Goal: Task Accomplishment & Management: Use online tool/utility

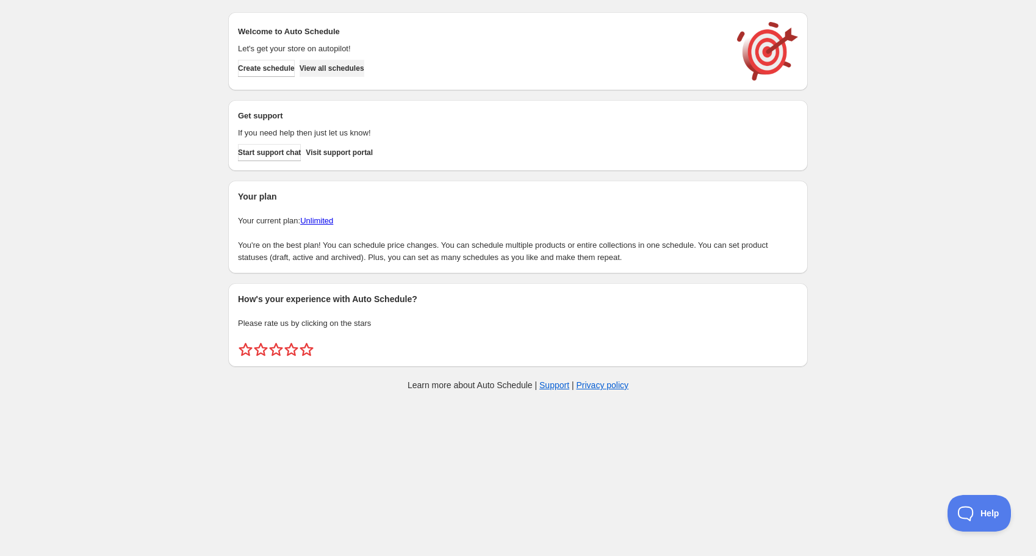
click at [326, 66] on span "View all schedules" at bounding box center [332, 68] width 65 height 10
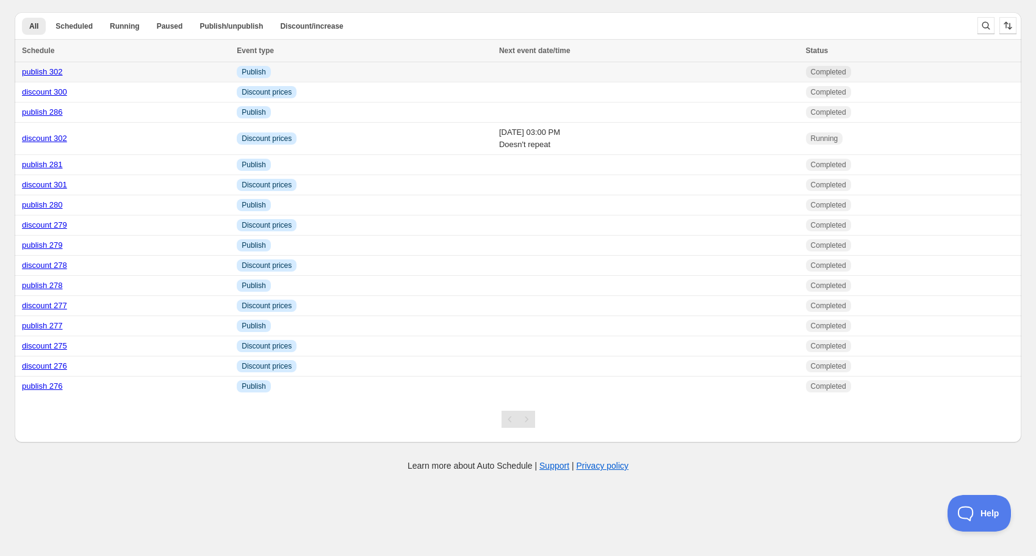
click at [50, 71] on link "publish 302" at bounding box center [42, 71] width 41 height 9
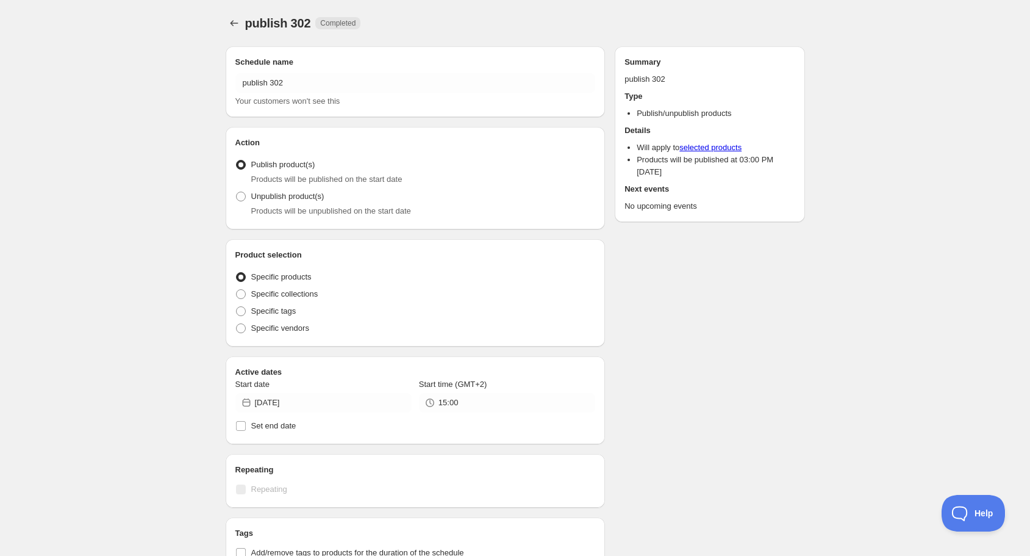
radio input "true"
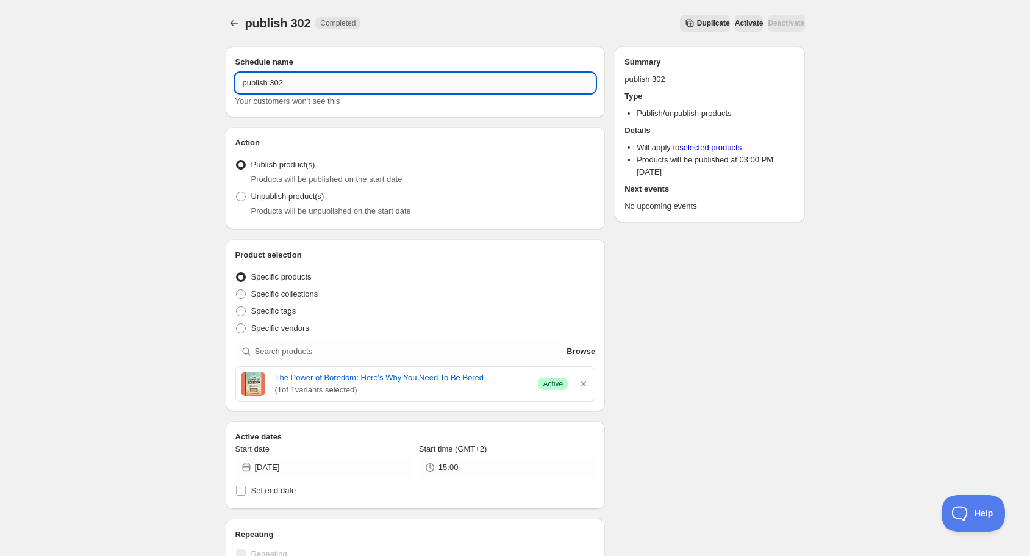
drag, startPoint x: 279, startPoint y: 79, endPoint x: 291, endPoint y: 79, distance: 11.6
click at [291, 79] on input "publish 302" at bounding box center [415, 83] width 361 height 20
type input "publish 303"
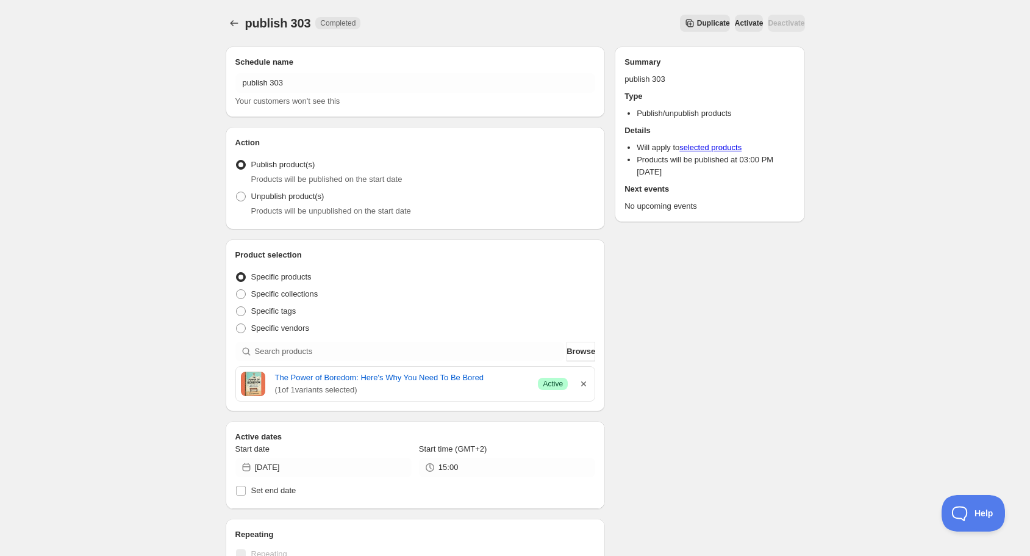
click at [584, 383] on icon "button" at bounding box center [583, 383] width 5 height 5
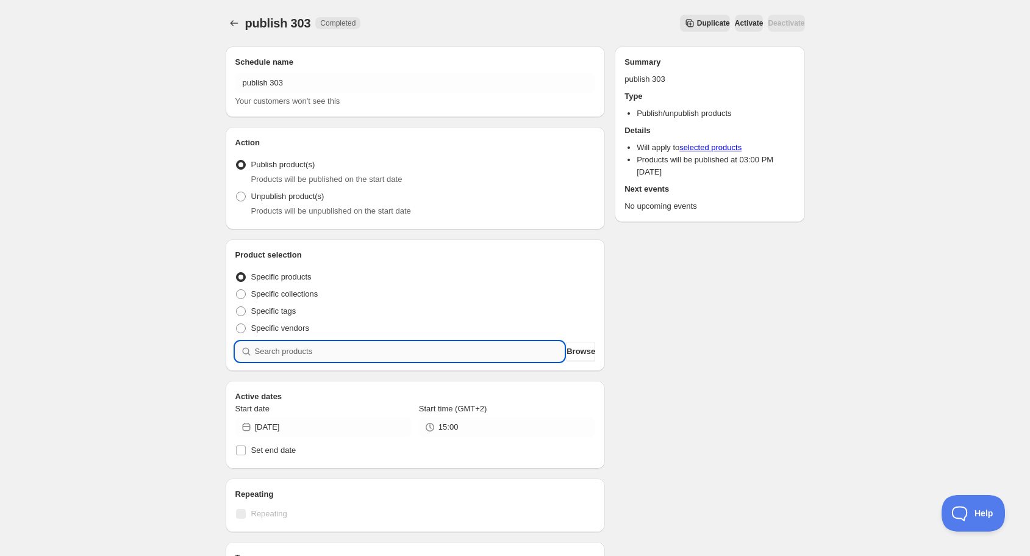
click at [467, 350] on input "search" at bounding box center [410, 352] width 310 height 20
type input "b"
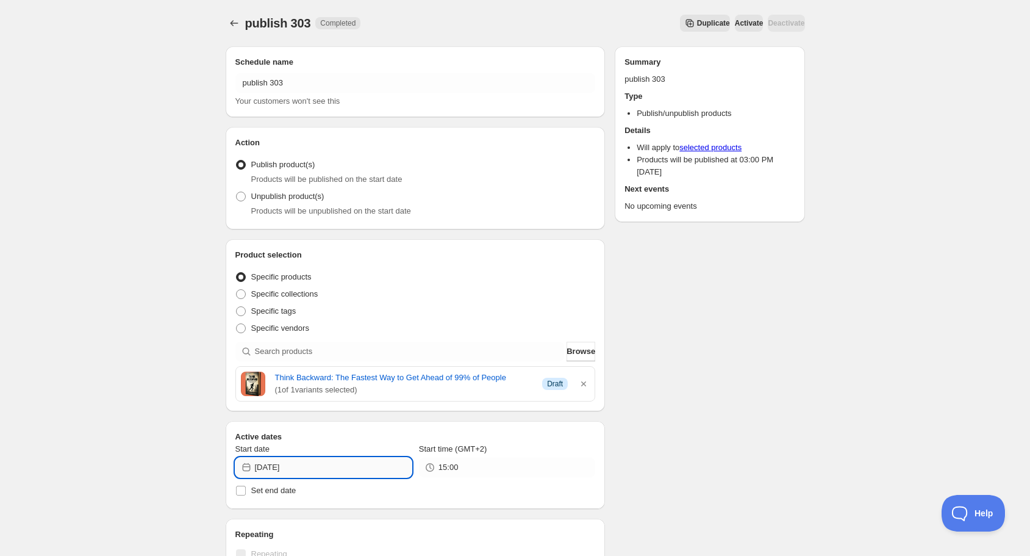
click at [343, 473] on input "[DATE]" at bounding box center [333, 468] width 157 height 20
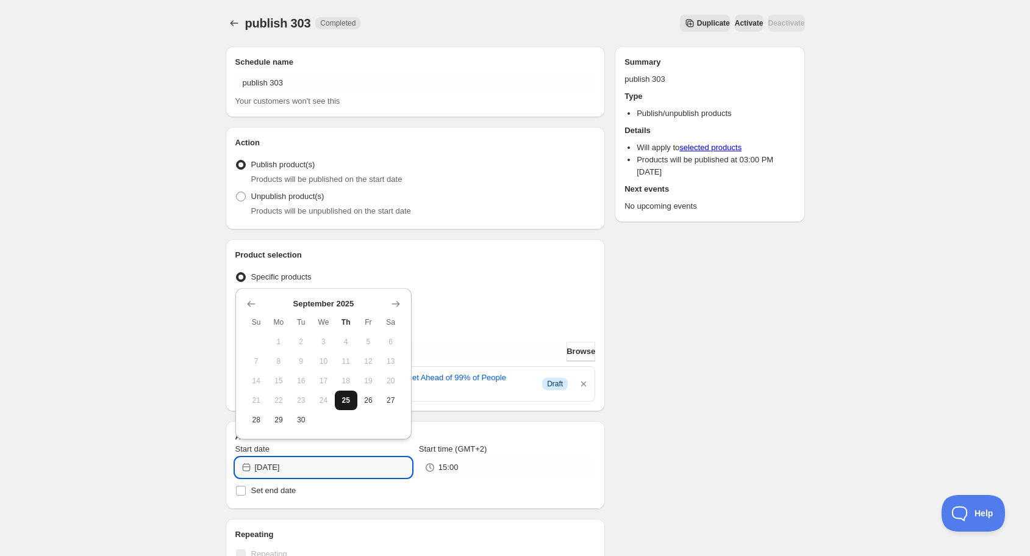
click at [349, 399] on span "25" at bounding box center [346, 400] width 13 height 10
type input "[DATE]"
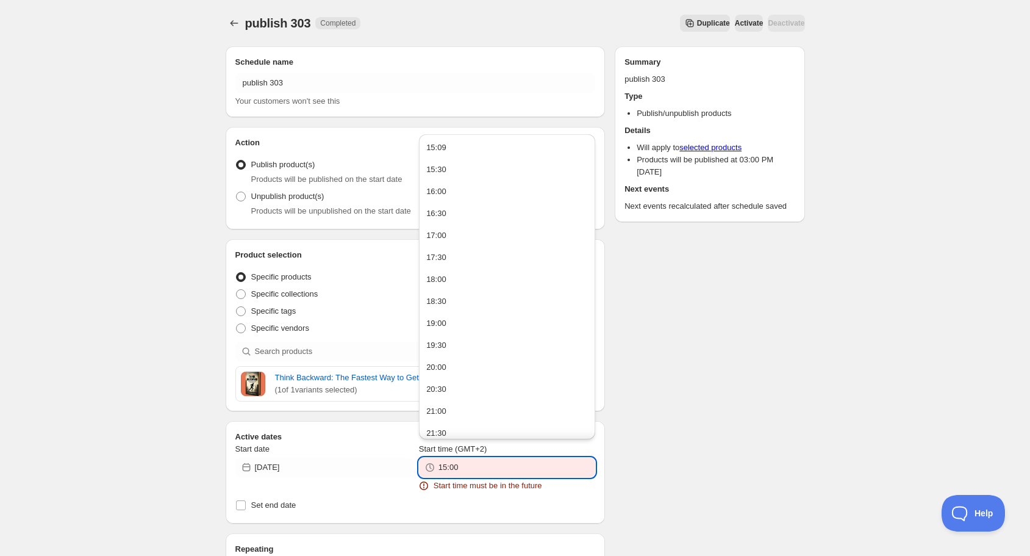
click at [468, 467] on input "15:00" at bounding box center [517, 468] width 157 height 20
click at [458, 173] on button "15:30" at bounding box center [507, 170] width 169 height 20
type input "15:30"
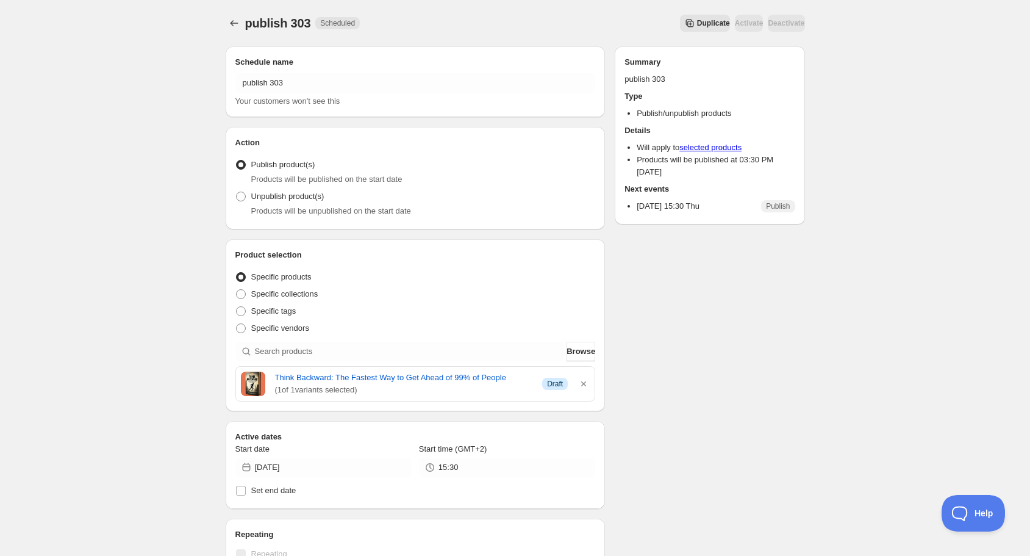
click at [235, 21] on icon "Schedules" at bounding box center [234, 23] width 12 height 12
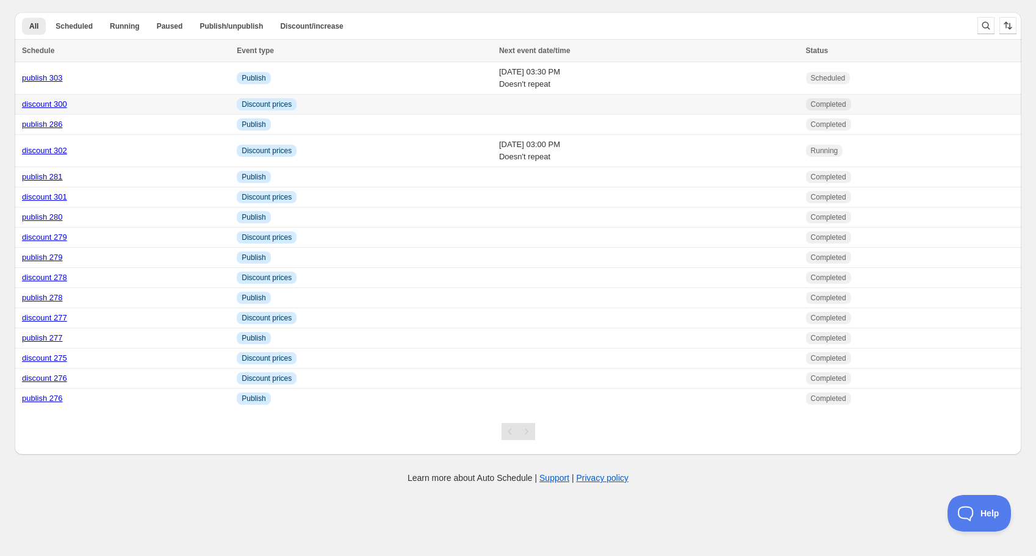
click at [48, 104] on link "discount 300" at bounding box center [44, 103] width 45 height 9
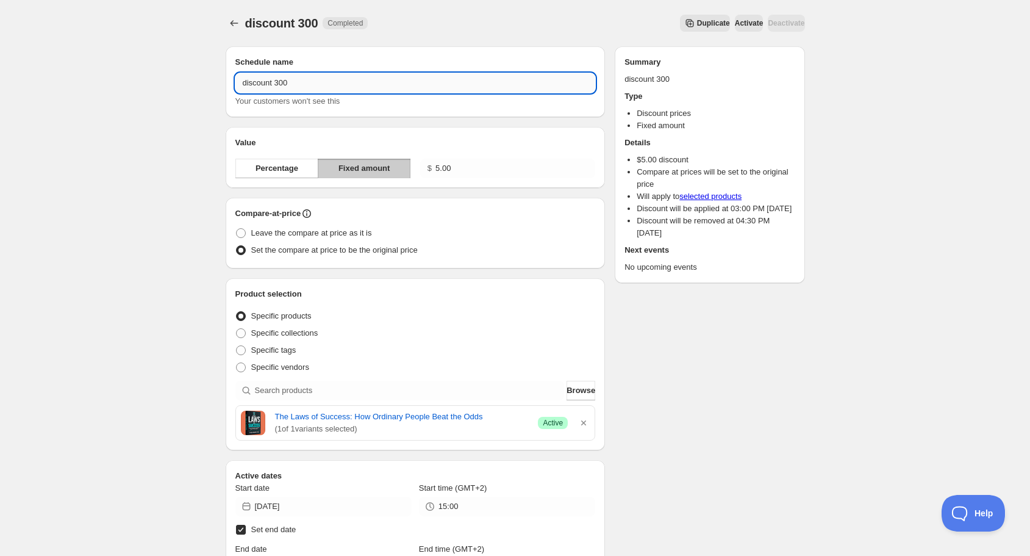
click at [290, 80] on input "discount 300" at bounding box center [415, 83] width 361 height 20
type input "discount 303"
click at [583, 423] on icon "button" at bounding box center [583, 422] width 5 height 5
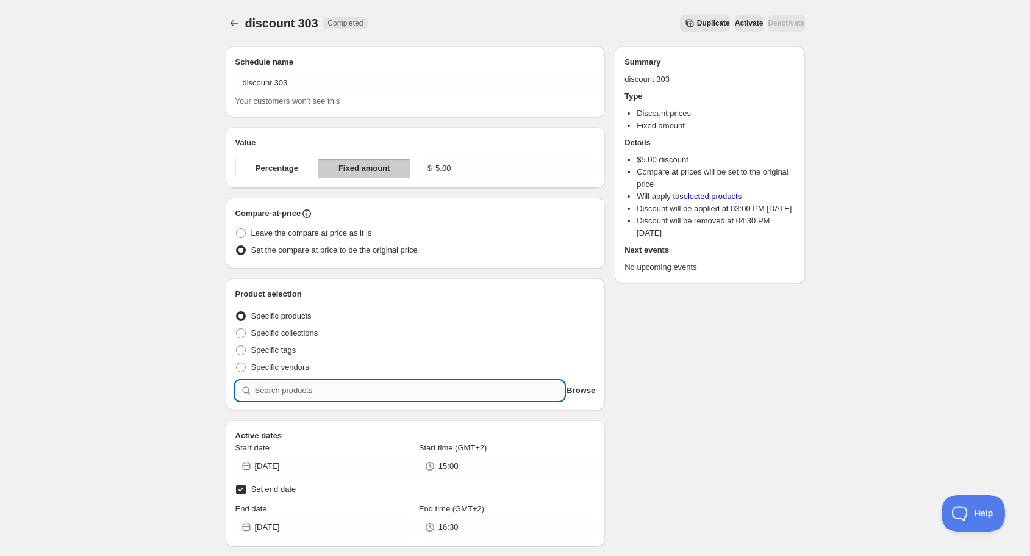
click at [475, 393] on input "search" at bounding box center [410, 391] width 310 height 20
type input "b"
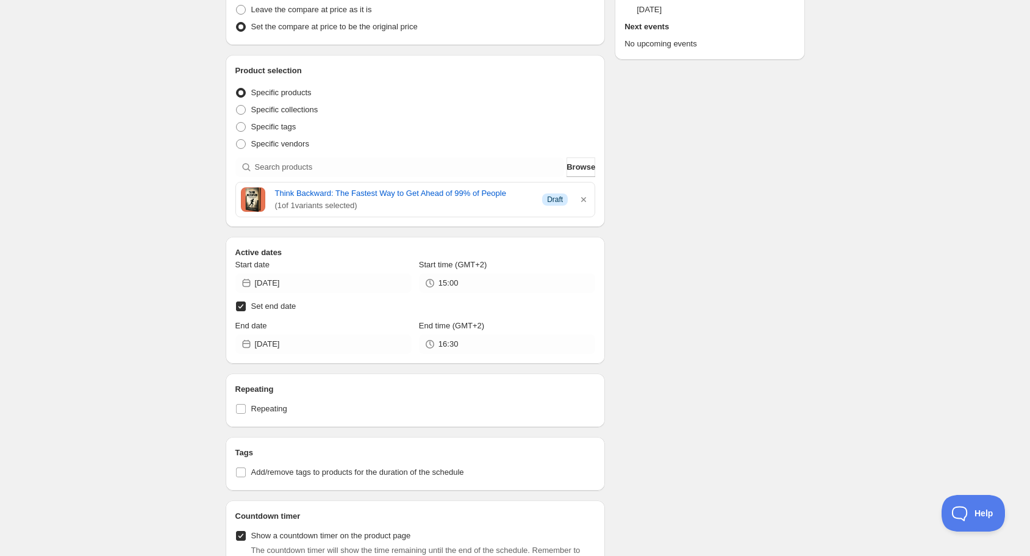
scroll to position [244, 0]
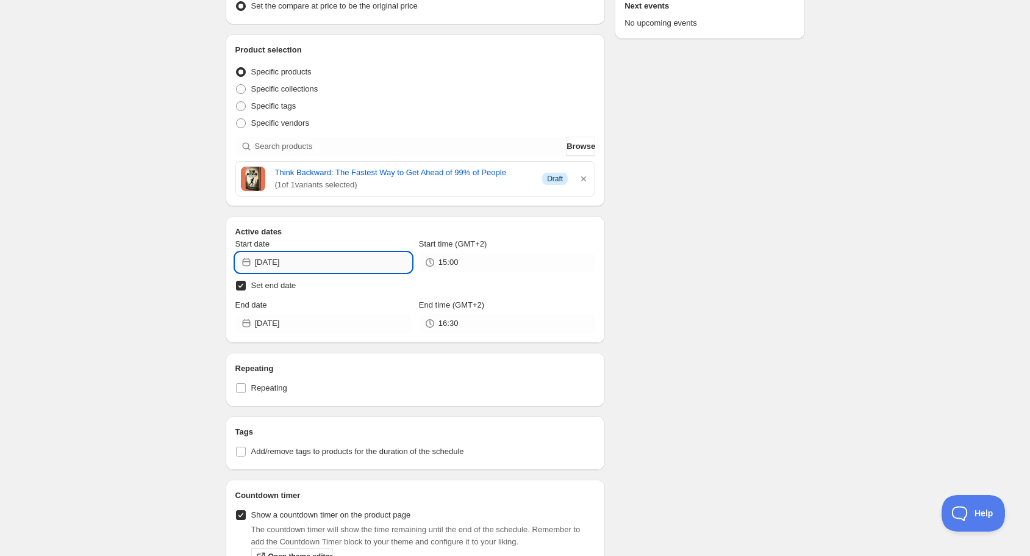
click at [334, 260] on input "[DATE]" at bounding box center [333, 263] width 157 height 20
click at [346, 386] on span "25" at bounding box center [346, 387] width 13 height 10
type input "[DATE]"
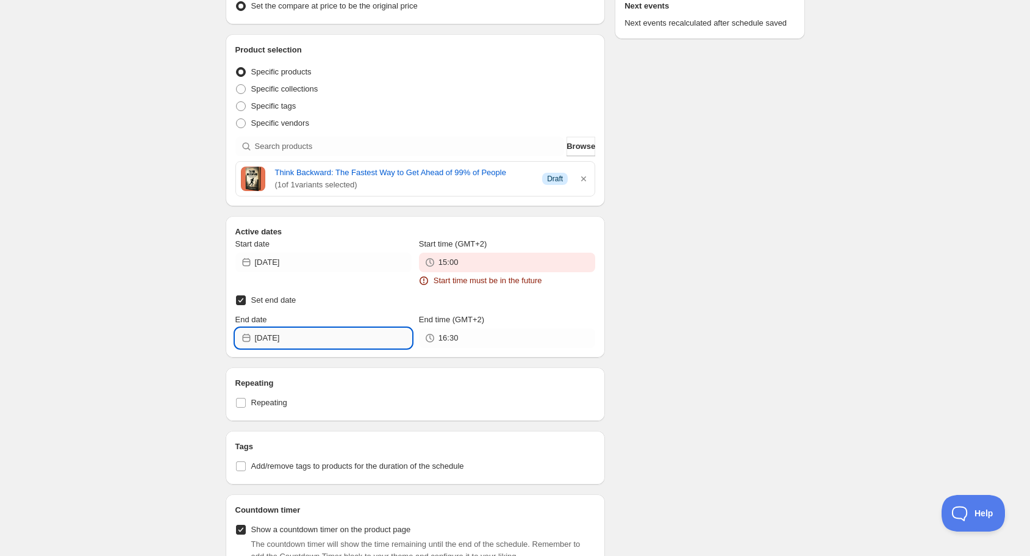
click at [332, 335] on input "[DATE]" at bounding box center [333, 338] width 157 height 20
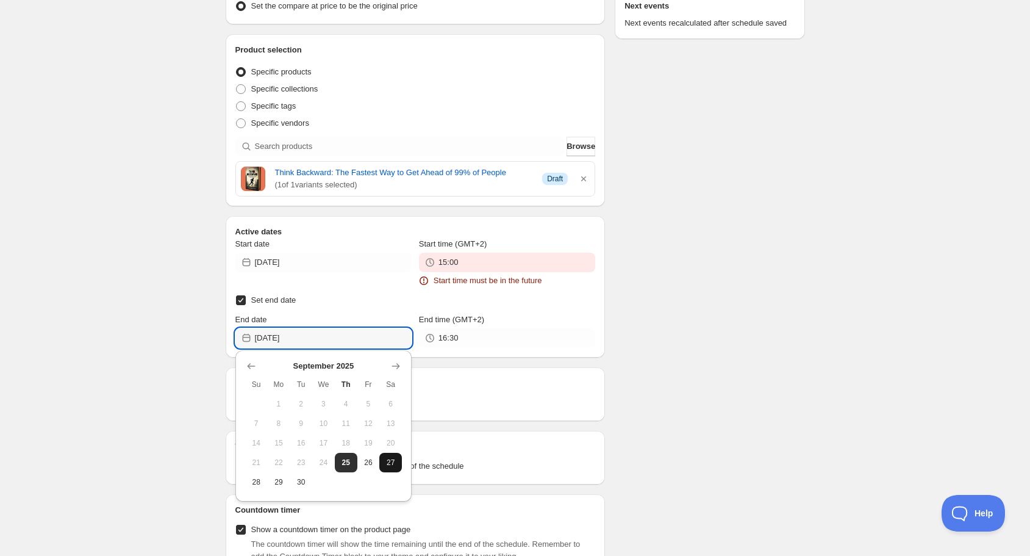
click at [390, 461] on span "27" at bounding box center [390, 463] width 13 height 10
type input "[DATE]"
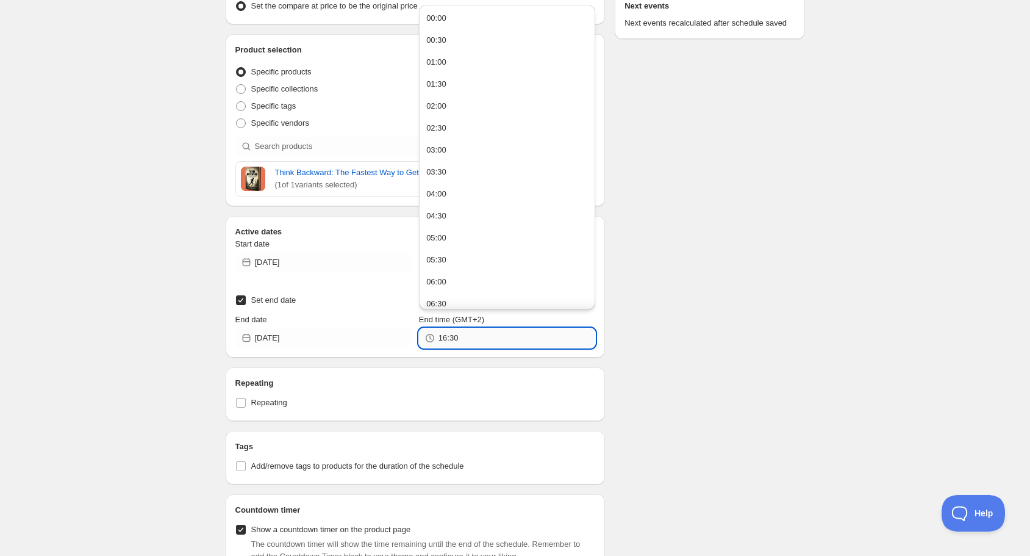
click at [464, 340] on input "16:30" at bounding box center [517, 338] width 157 height 20
click at [660, 340] on div "Schedule name discount 303 Your customers won't see this Value Percentage Fixed…" at bounding box center [510, 440] width 589 height 1295
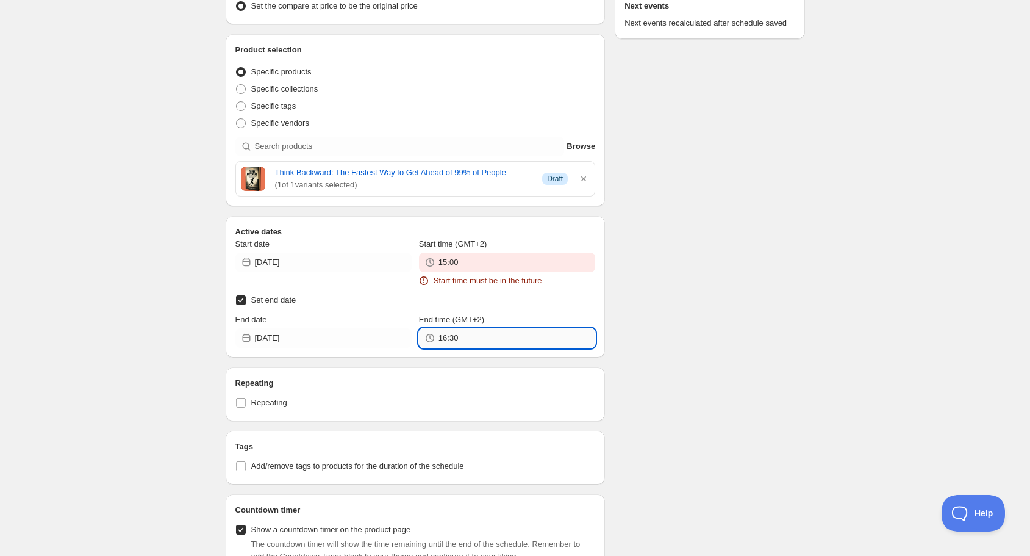
click at [472, 340] on input "16:30" at bounding box center [517, 338] width 157 height 20
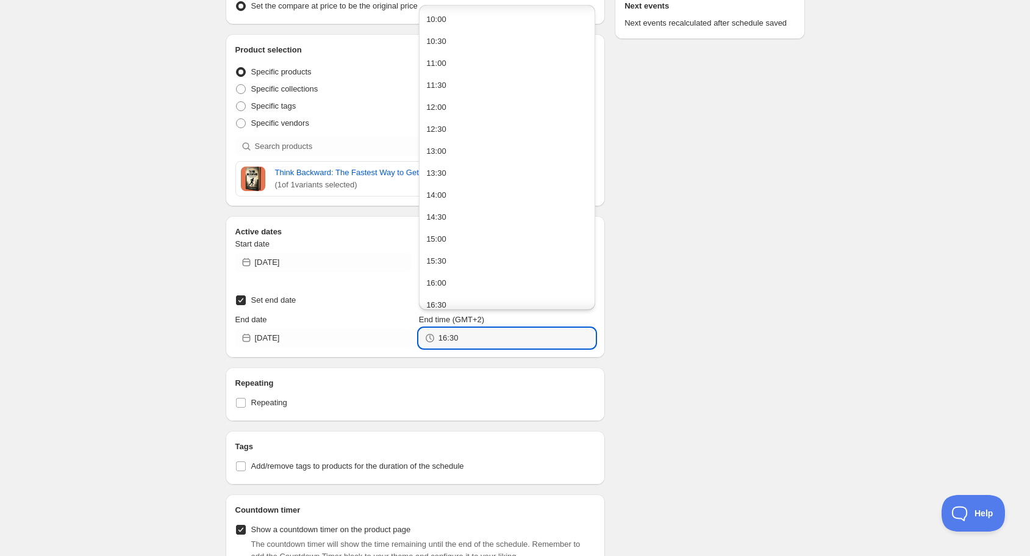
scroll to position [439, 0]
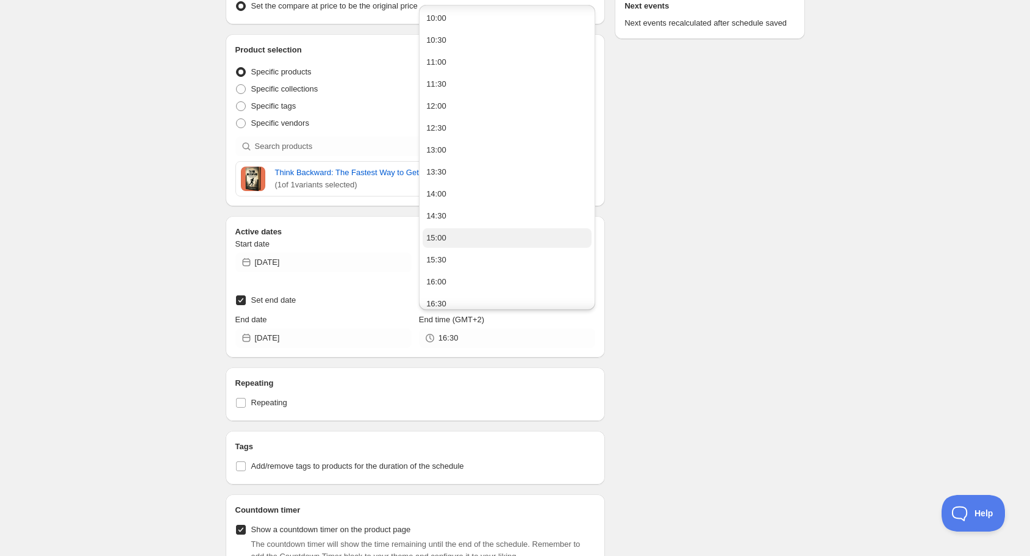
click at [445, 239] on button "15:00" at bounding box center [507, 238] width 169 height 20
type input "15:00"
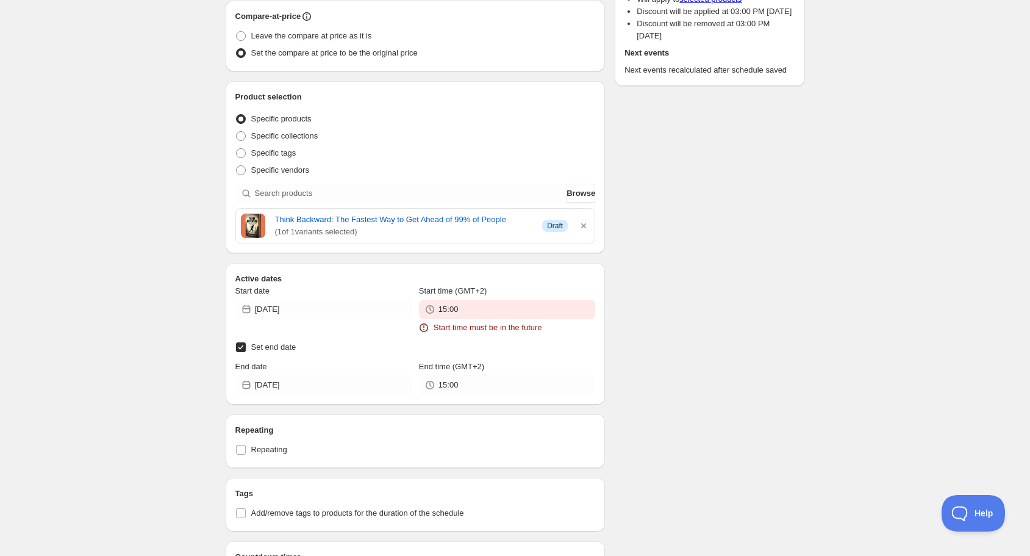
scroll to position [293, 0]
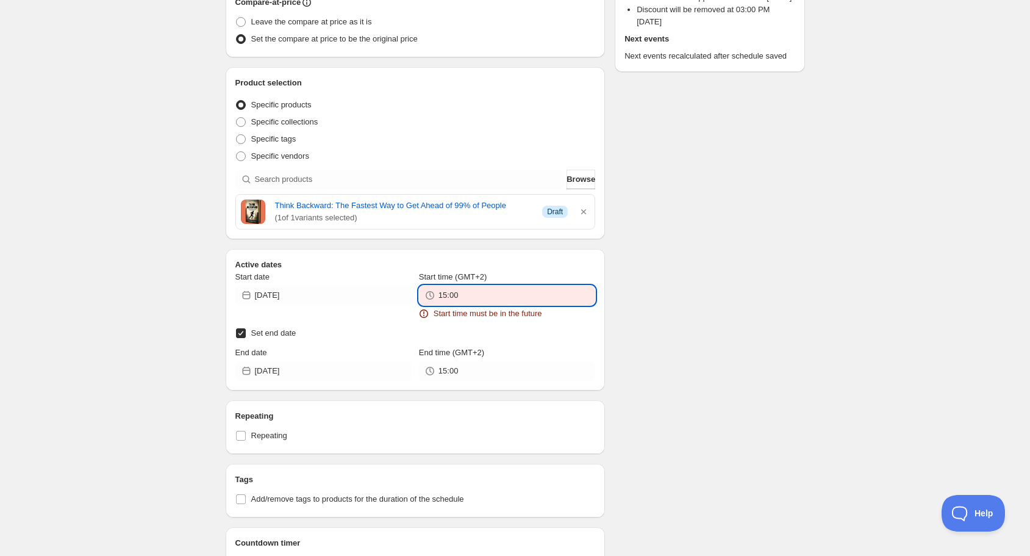
click at [456, 298] on input "15:00" at bounding box center [517, 296] width 157 height 20
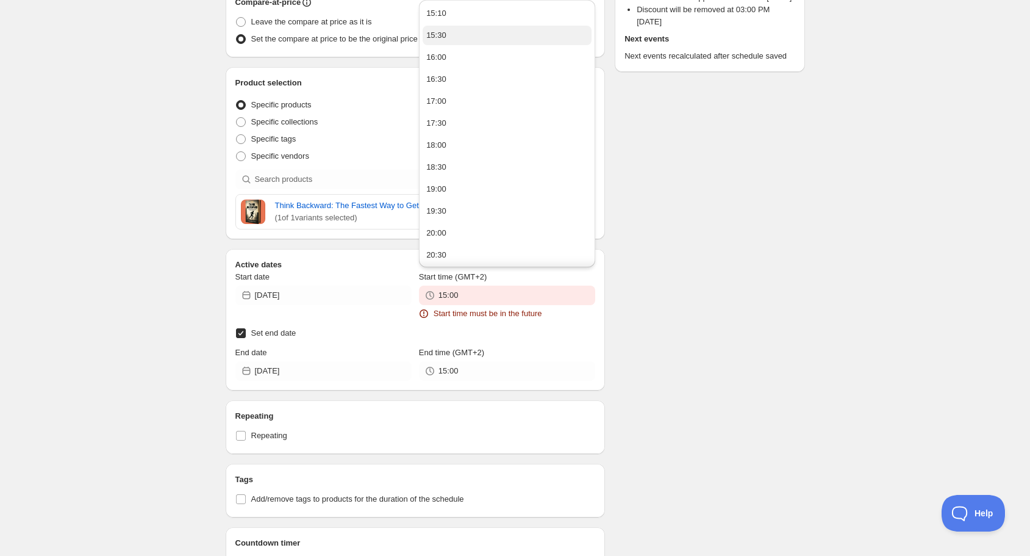
click at [460, 32] on button "15:30" at bounding box center [507, 36] width 169 height 20
type input "15:30"
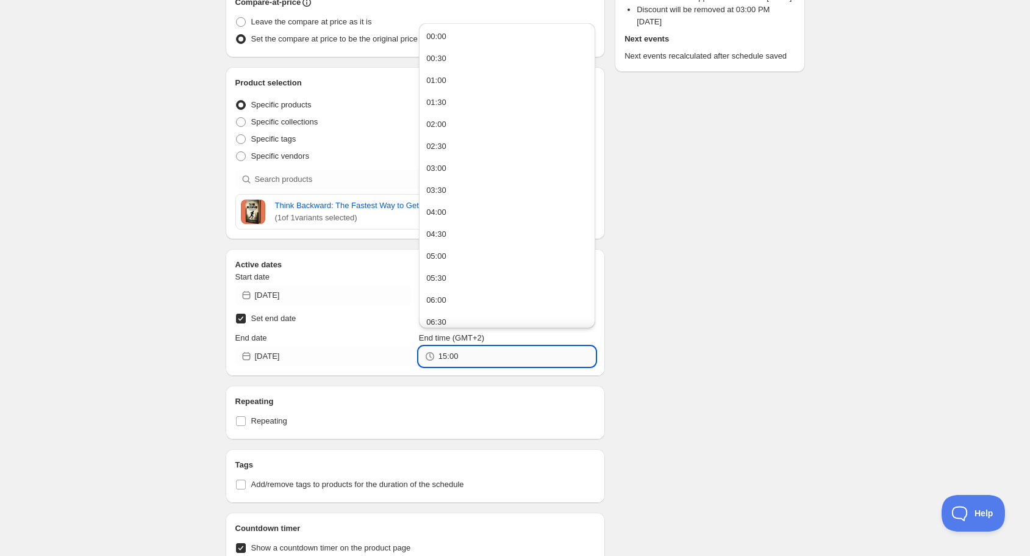
click at [468, 356] on input "15:00" at bounding box center [517, 357] width 157 height 20
click at [449, 229] on button "15:30" at bounding box center [507, 230] width 169 height 20
type input "15:30"
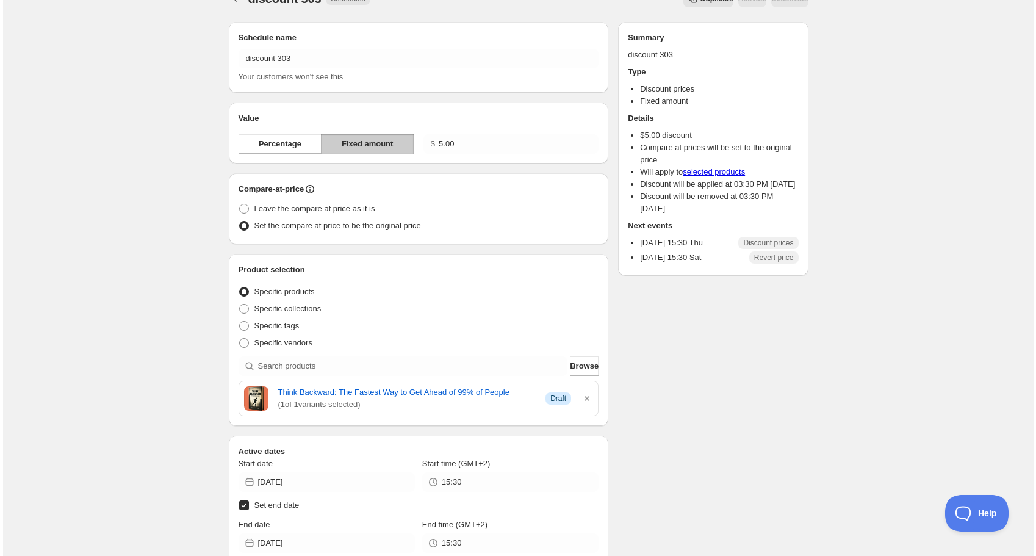
scroll to position [0, 0]
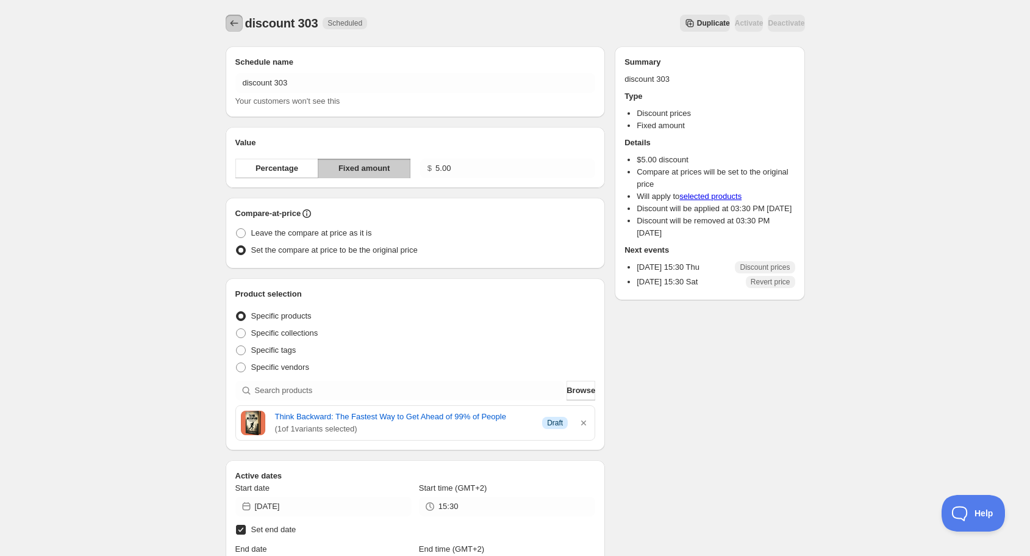
click at [235, 22] on icon "Schedules" at bounding box center [234, 23] width 12 height 12
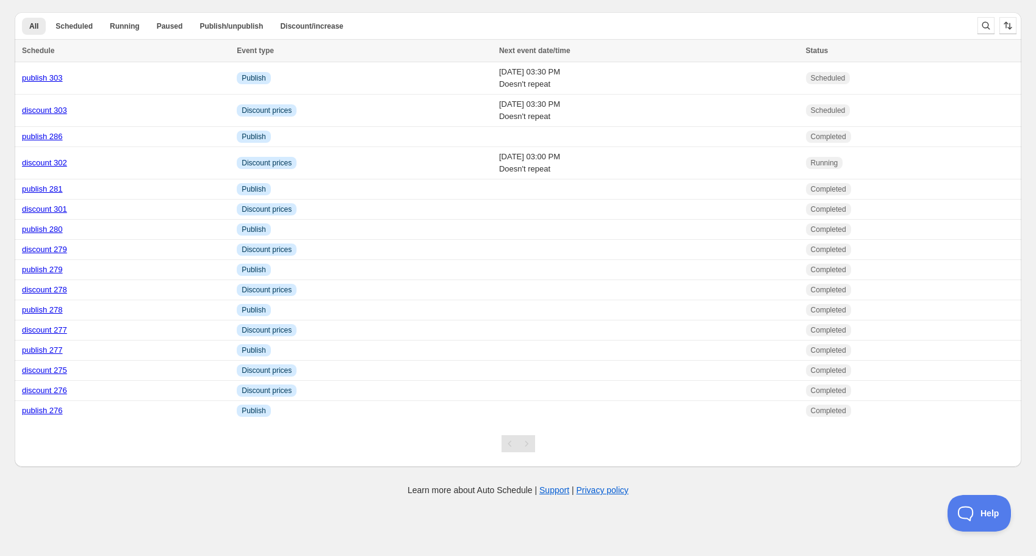
click at [703, 448] on div at bounding box center [513, 438] width 997 height 27
